Goal: Task Accomplishment & Management: Use online tool/utility

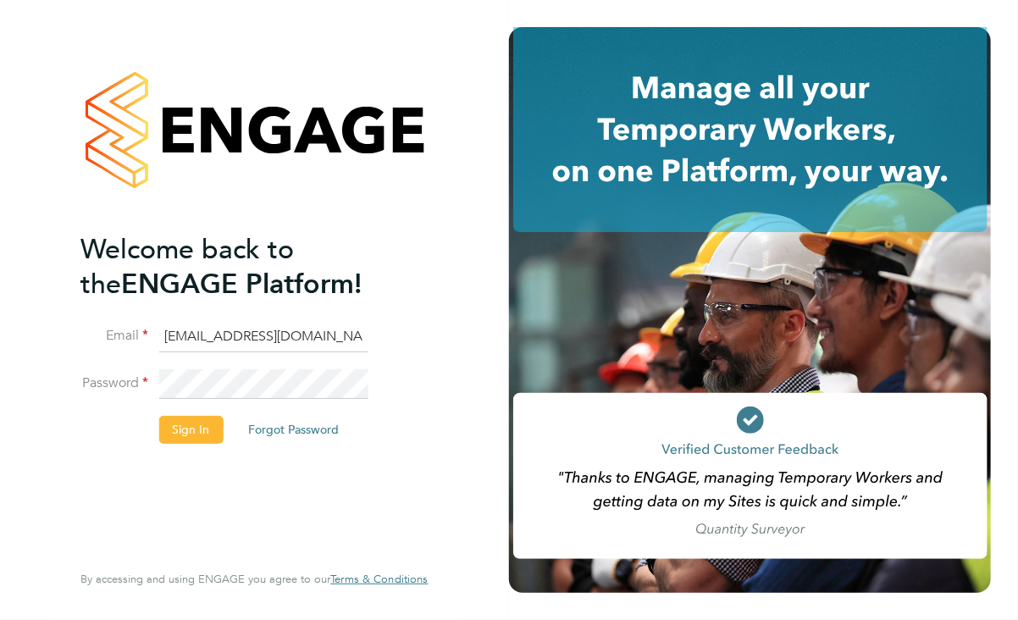
click at [444, 280] on div "Welcome back to the ENGAGE Platform! Email [EMAIL_ADDRESS][DOMAIN_NAME] Passwor…" at bounding box center [254, 310] width 415 height 620
click at [303, 334] on input "[EMAIL_ADDRESS][DOMAIN_NAME]" at bounding box center [262, 337] width 209 height 30
click at [302, 335] on input "[EMAIL_ADDRESS][DOMAIN_NAME]" at bounding box center [262, 337] width 209 height 30
paste input "hwatkins@pg-rec"
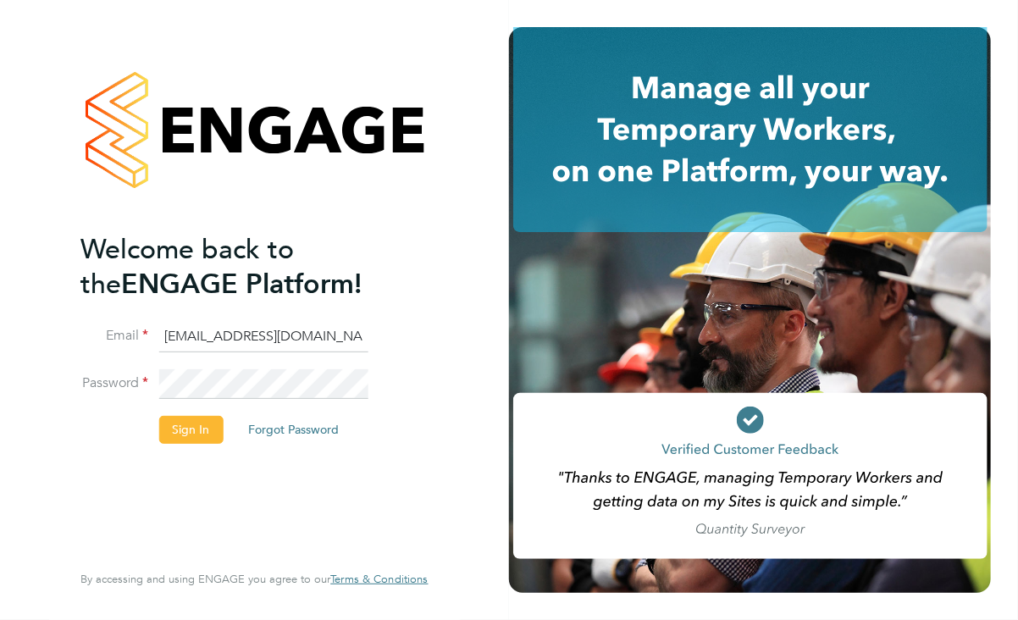
type input "[EMAIL_ADDRESS][DOMAIN_NAME]"
click at [422, 277] on div "Welcome back to the ENGAGE Platform! Email [EMAIL_ADDRESS][DOMAIN_NAME] Passwor…" at bounding box center [253, 306] width 347 height 559
click at [186, 426] on button "Sign In" at bounding box center [190, 429] width 64 height 27
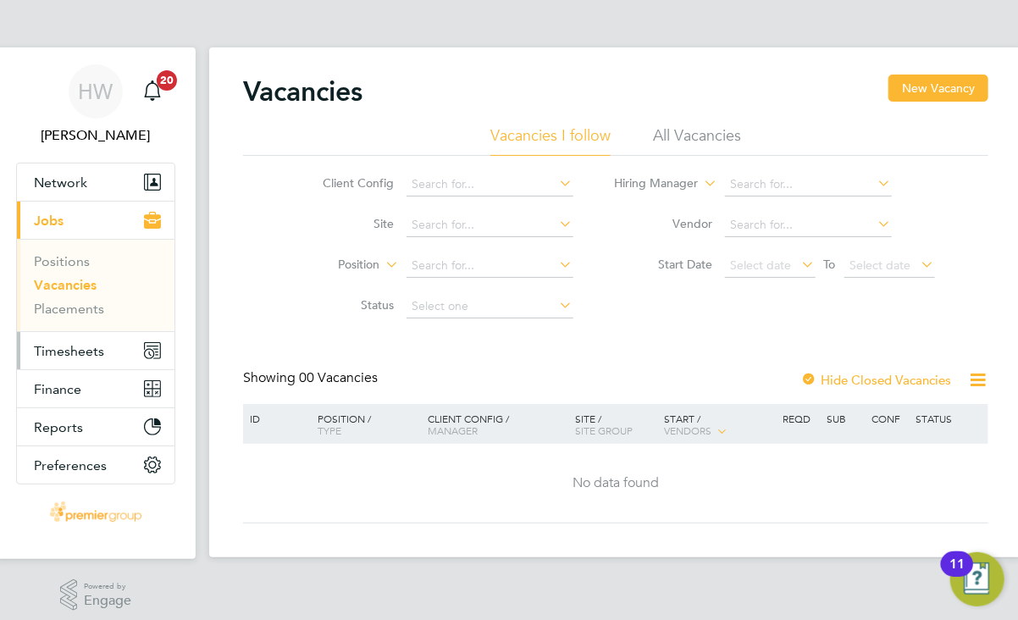
click at [63, 348] on span "Timesheets" at bounding box center [69, 351] width 70 height 16
click at [81, 362] on button "Timesheets" at bounding box center [96, 350] width 158 height 37
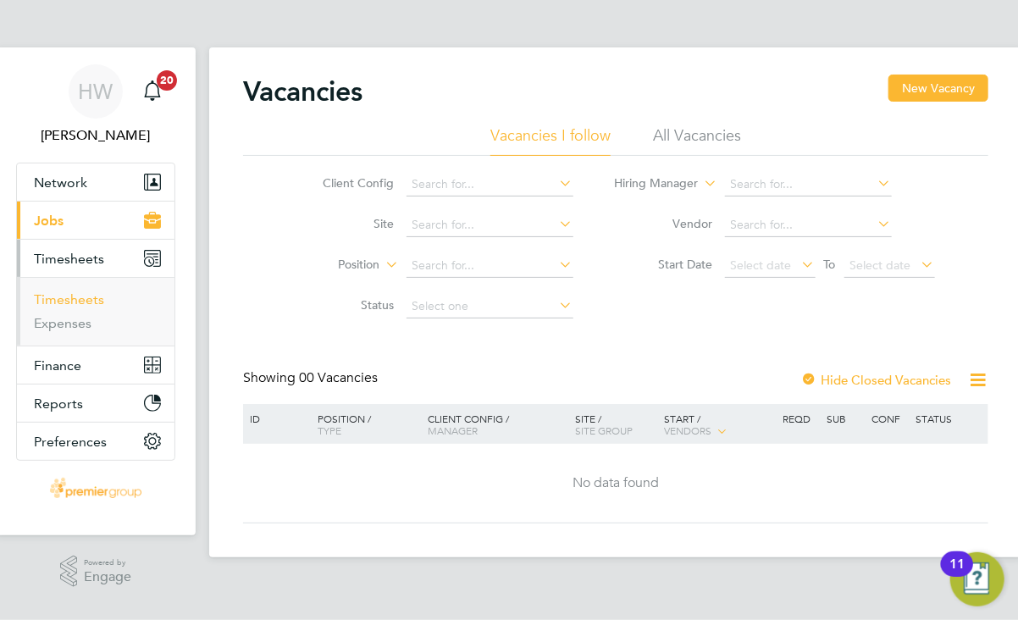
click at [64, 297] on link "Timesheets" at bounding box center [69, 299] width 70 height 16
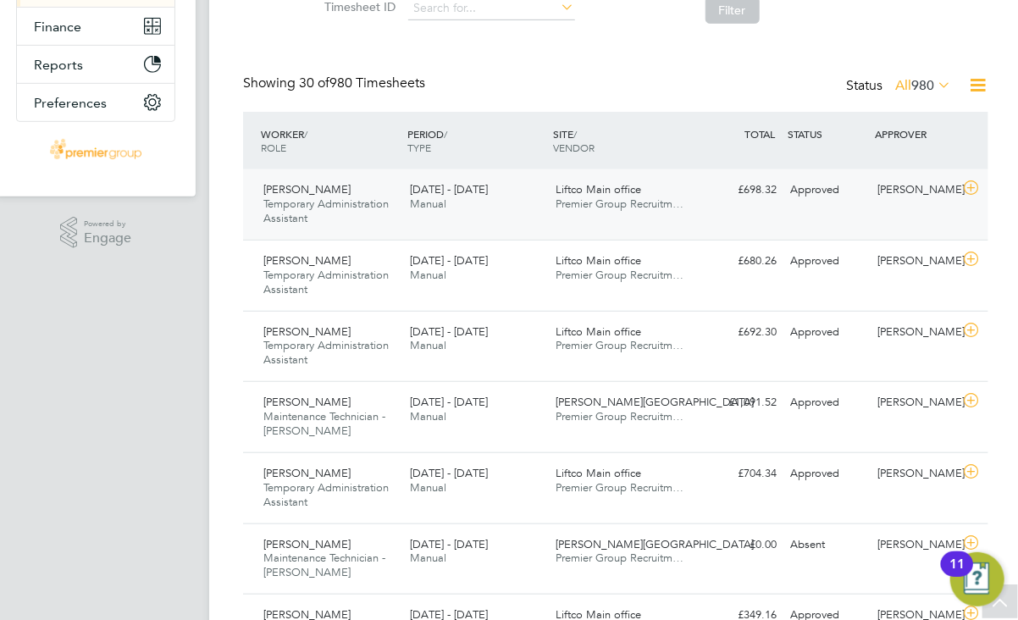
click at [980, 185] on icon at bounding box center [971, 188] width 21 height 14
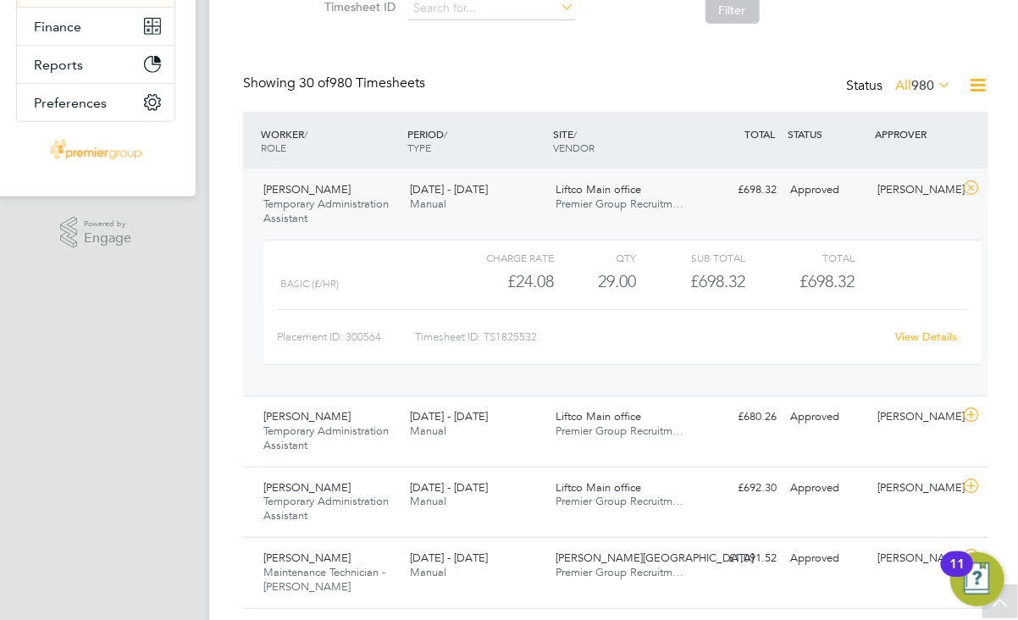
click at [922, 331] on link "View Details" at bounding box center [927, 336] width 62 height 14
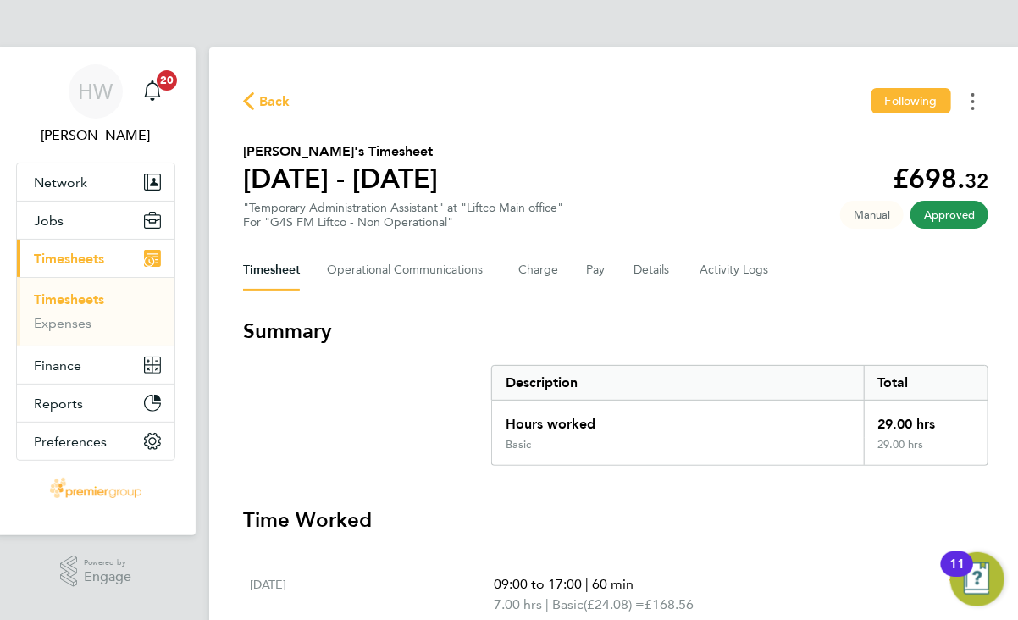
click at [979, 100] on button "Timesheets Menu" at bounding box center [973, 101] width 30 height 26
click at [905, 143] on link "Download timesheet" at bounding box center [886, 139] width 203 height 34
